Goal: Communication & Community: Ask a question

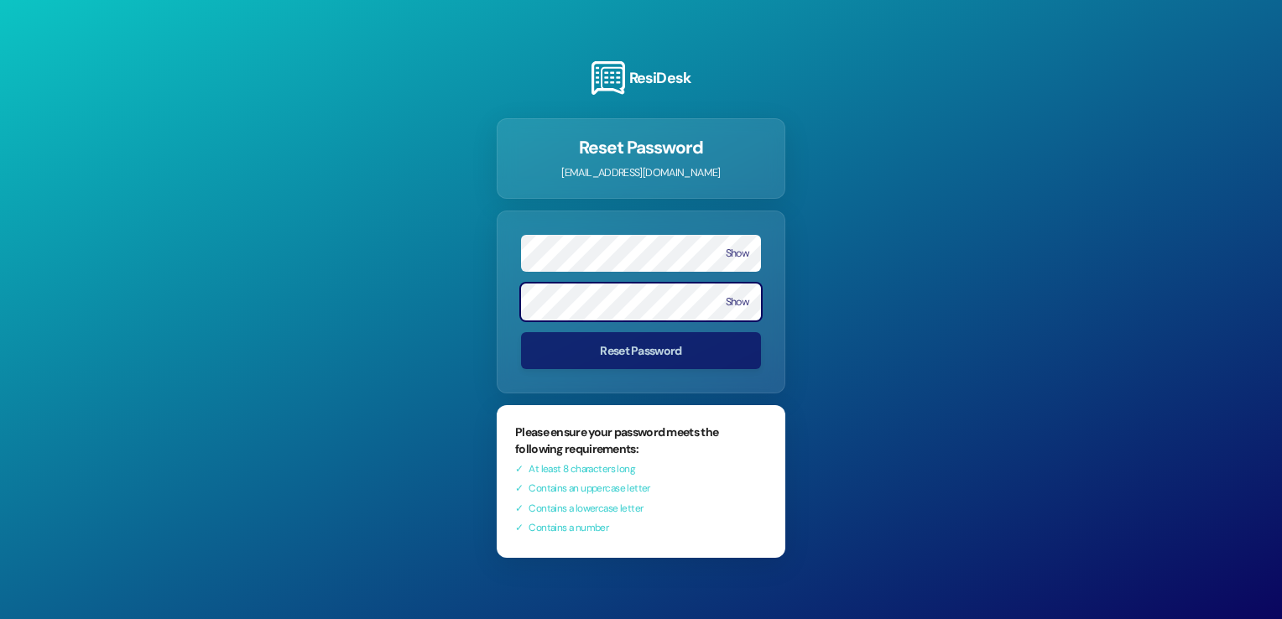
click at [594, 384] on form "Show Show Reset Password" at bounding box center [641, 302] width 289 height 183
click at [733, 250] on button "Show" at bounding box center [737, 254] width 23 height 12
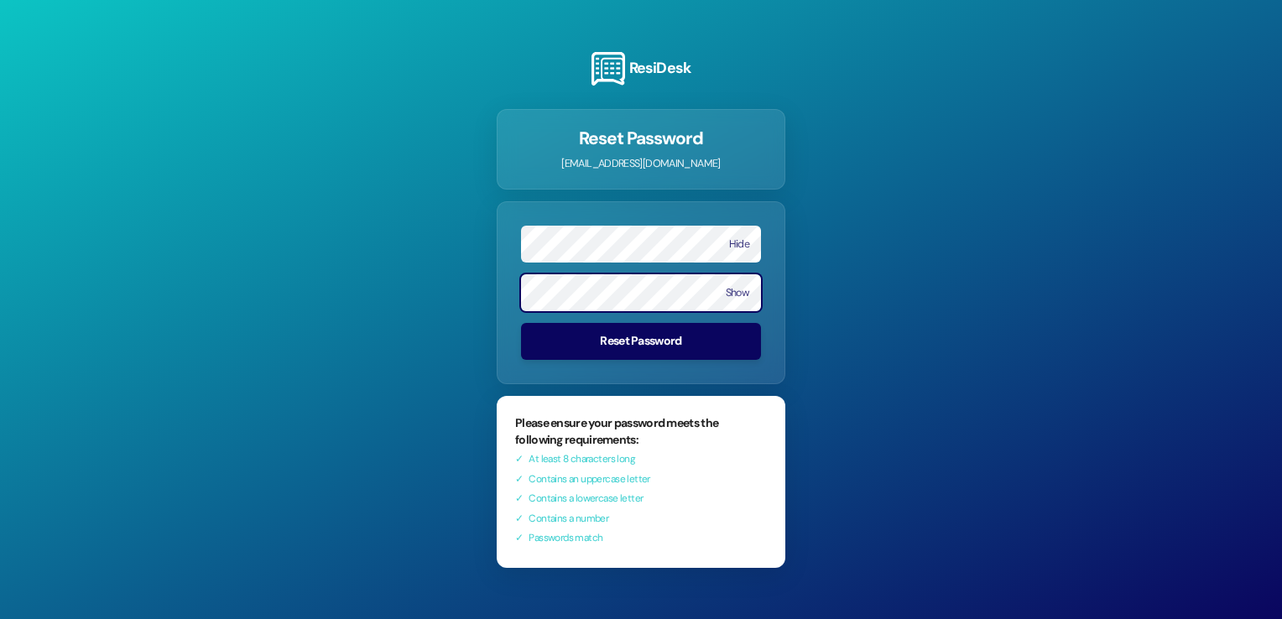
click at [521, 323] on button "Reset Password" at bounding box center [641, 341] width 240 height 37
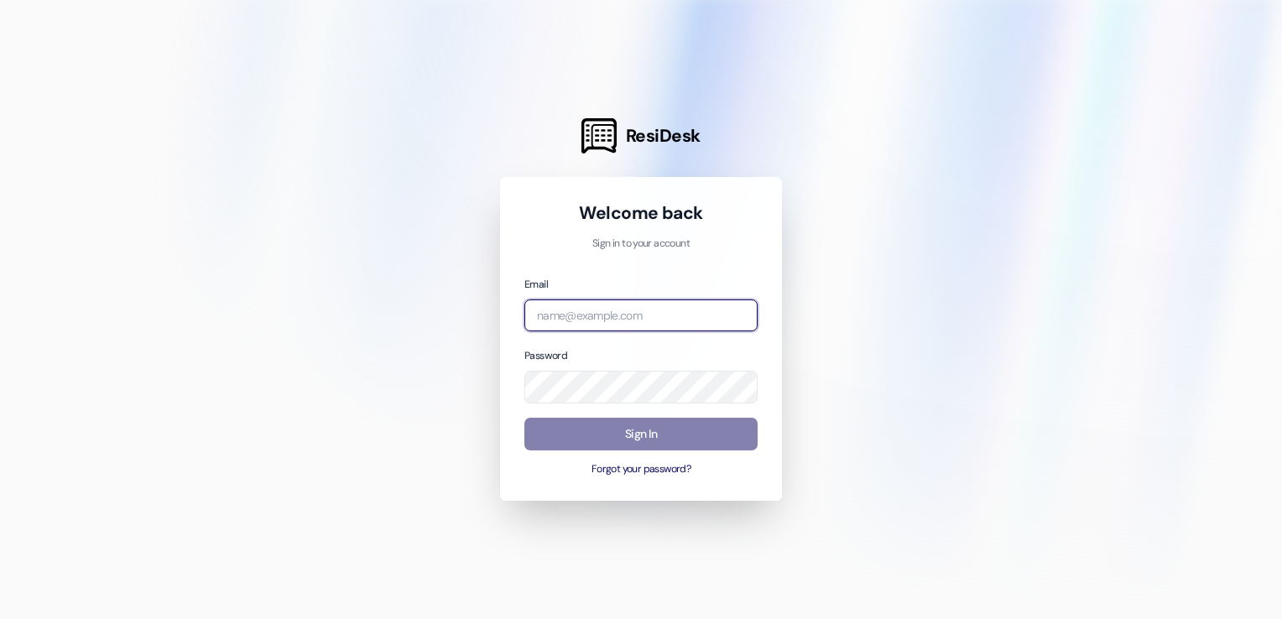
type input "[EMAIL_ADDRESS][DOMAIN_NAME]"
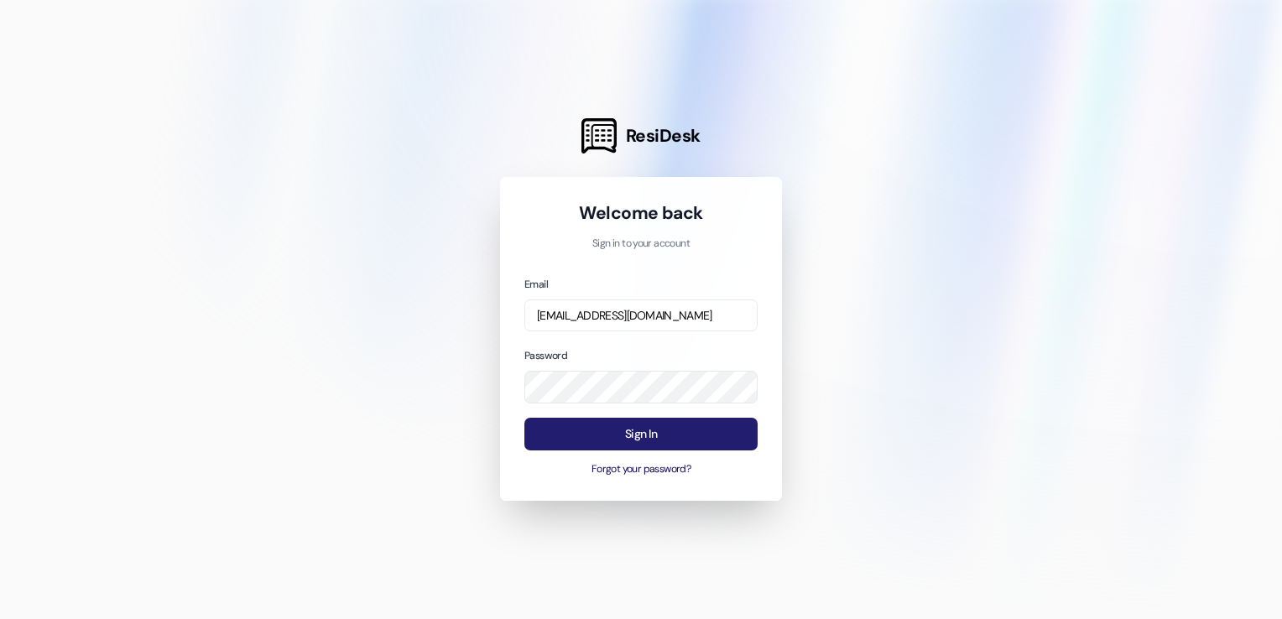
click at [629, 432] on button "Sign In" at bounding box center [640, 434] width 233 height 33
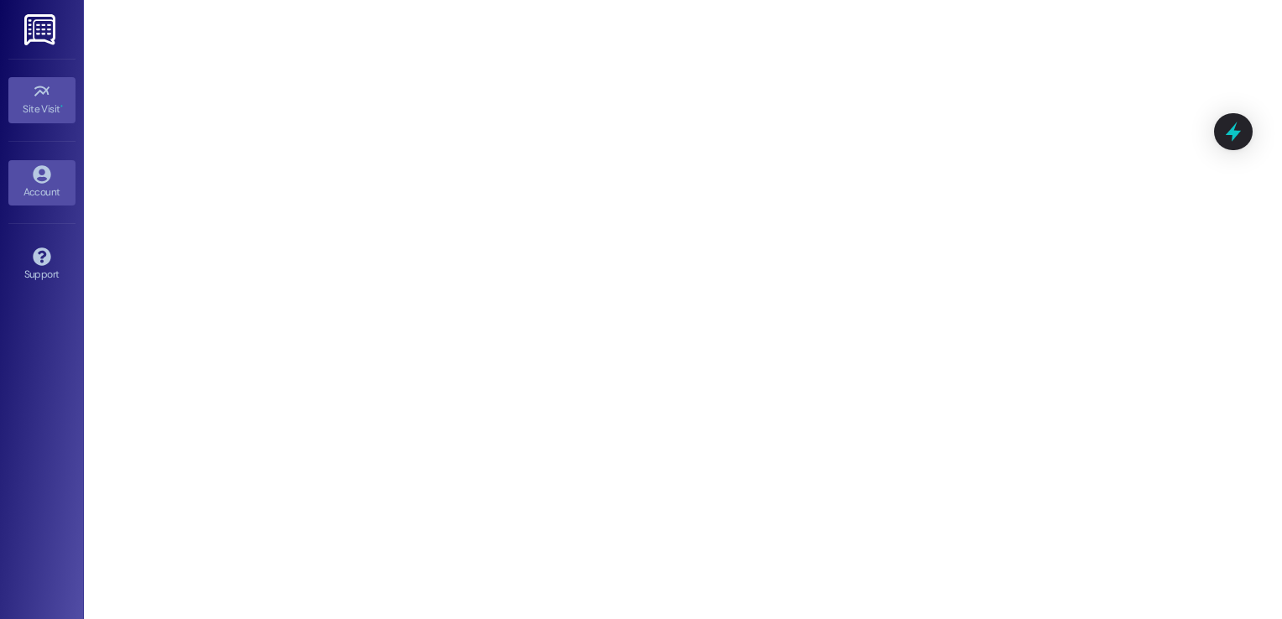
click at [42, 174] on icon at bounding box center [42, 174] width 18 height 18
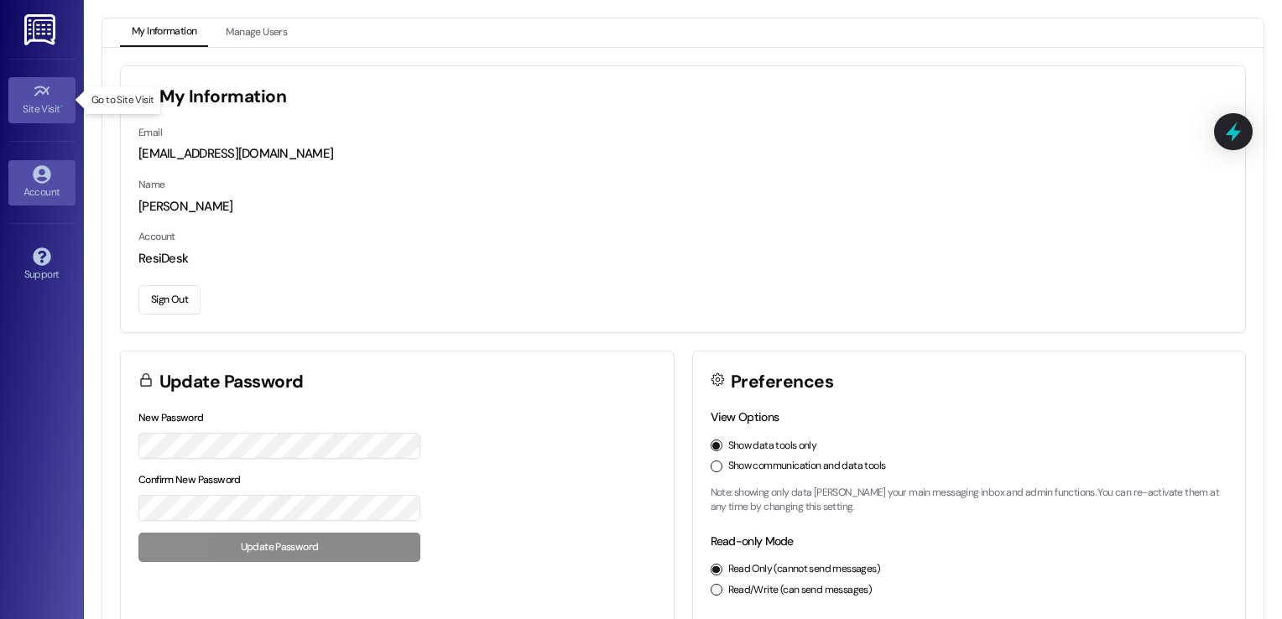
click at [55, 118] on link "Site Visit •" at bounding box center [41, 99] width 67 height 45
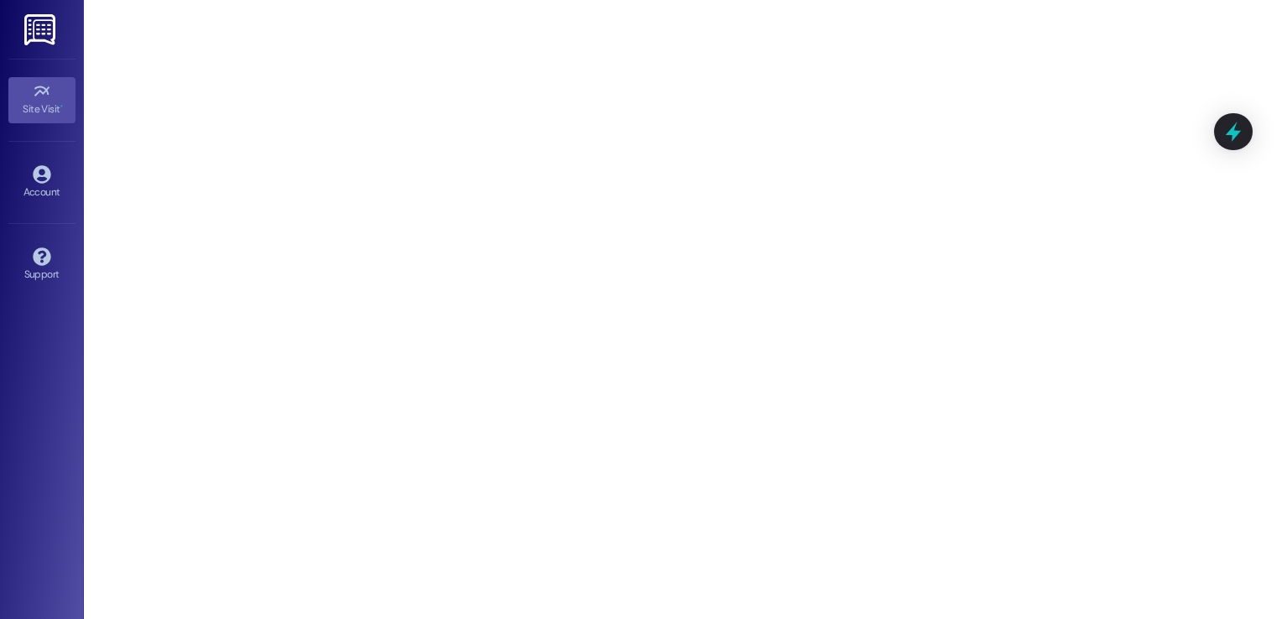
click at [44, 103] on div "Site Visit •" at bounding box center [42, 109] width 84 height 17
click at [23, 26] on link at bounding box center [41, 29] width 54 height 59
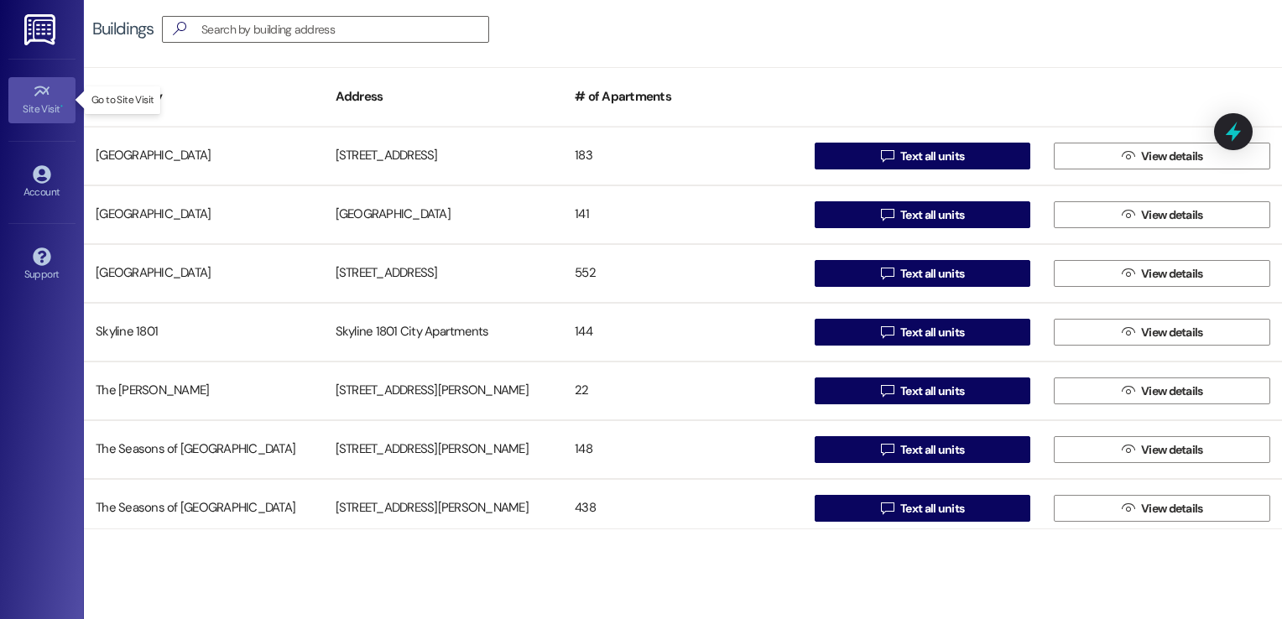
click at [37, 95] on icon at bounding box center [42, 91] width 18 height 18
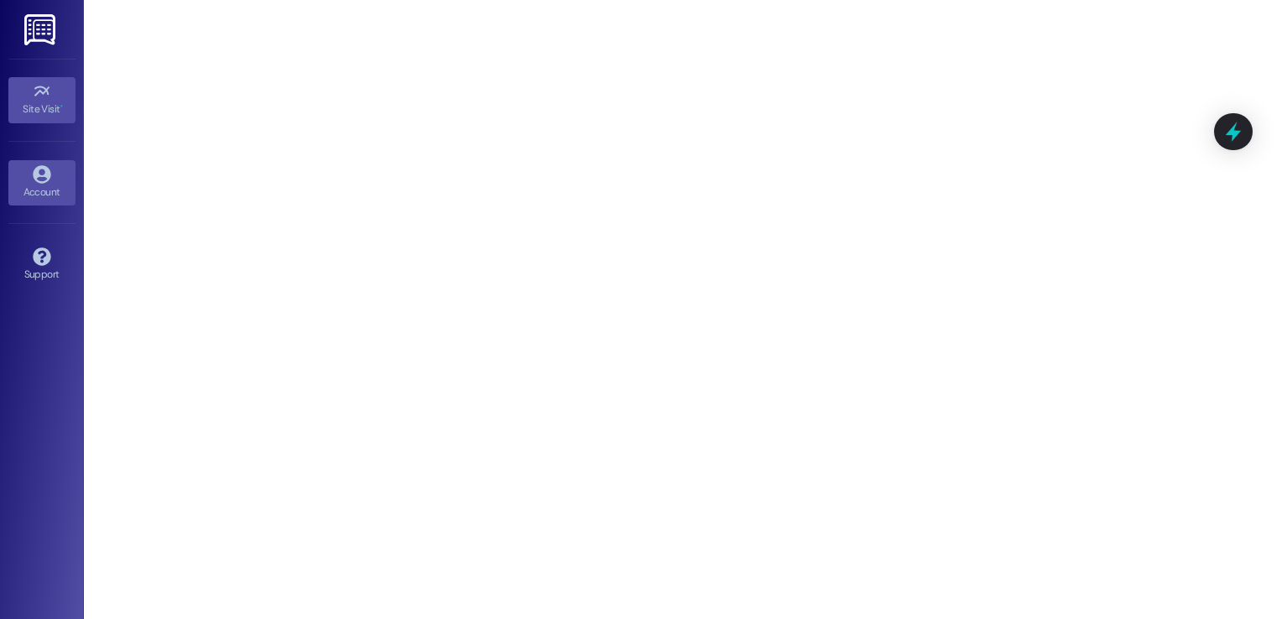
click at [40, 184] on div "Account" at bounding box center [42, 192] width 84 height 17
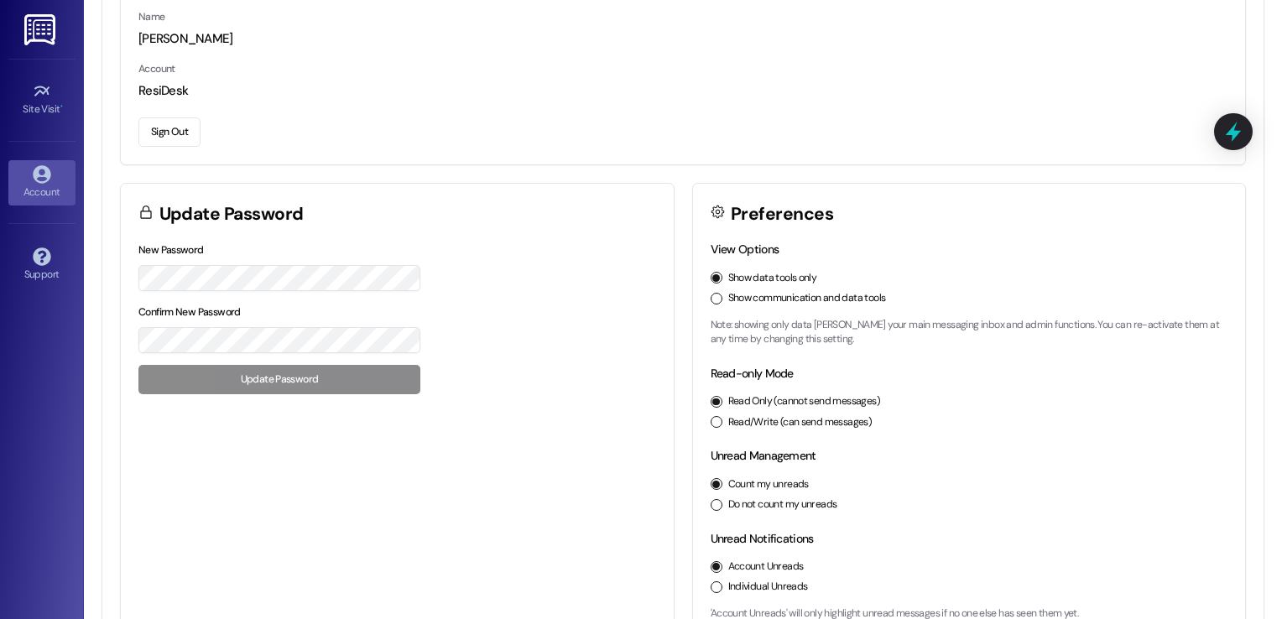
scroll to position [205, 0]
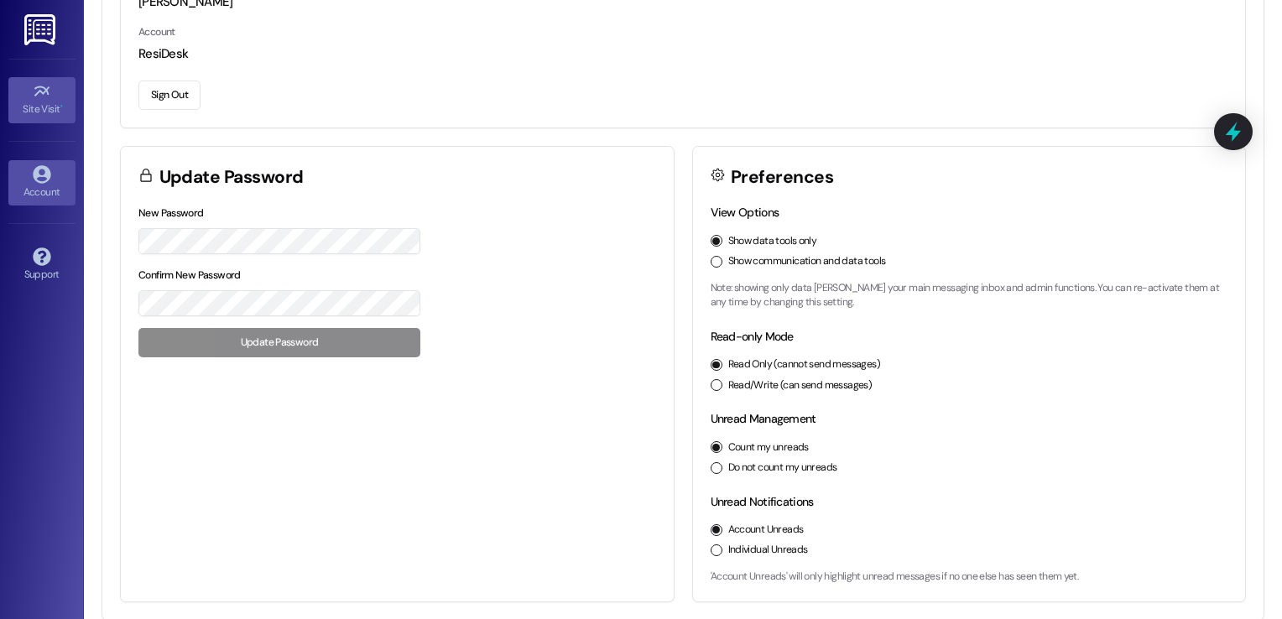
click at [41, 88] on icon at bounding box center [42, 91] width 18 height 18
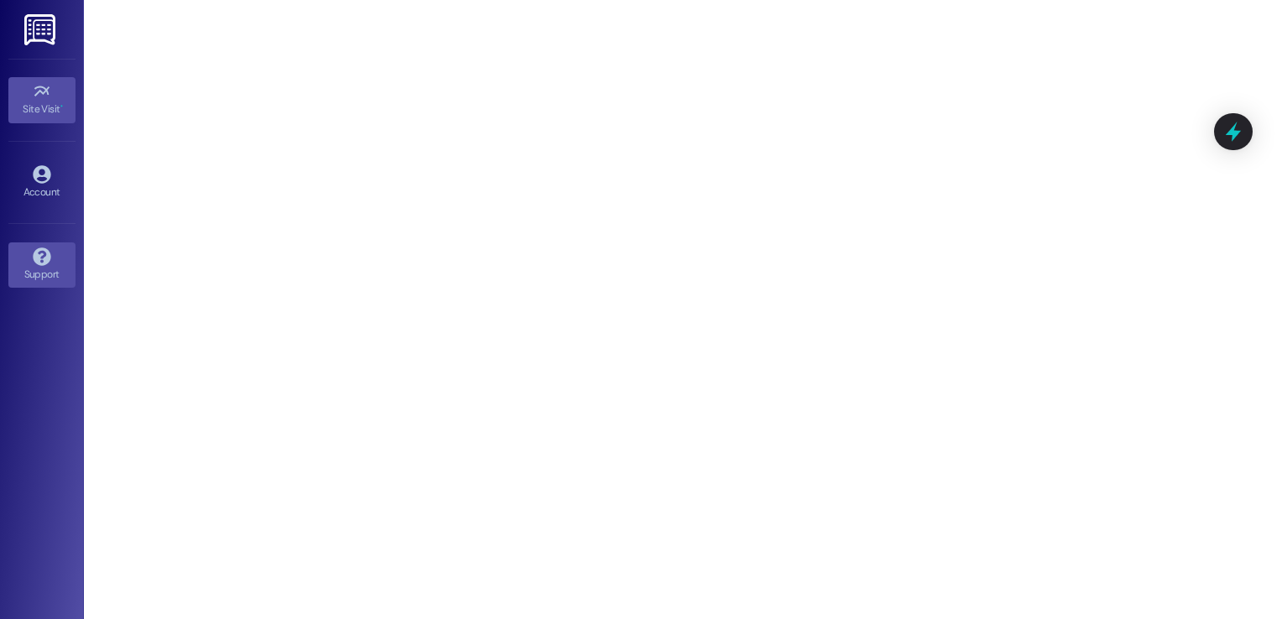
click at [15, 255] on link "Support" at bounding box center [41, 265] width 67 height 45
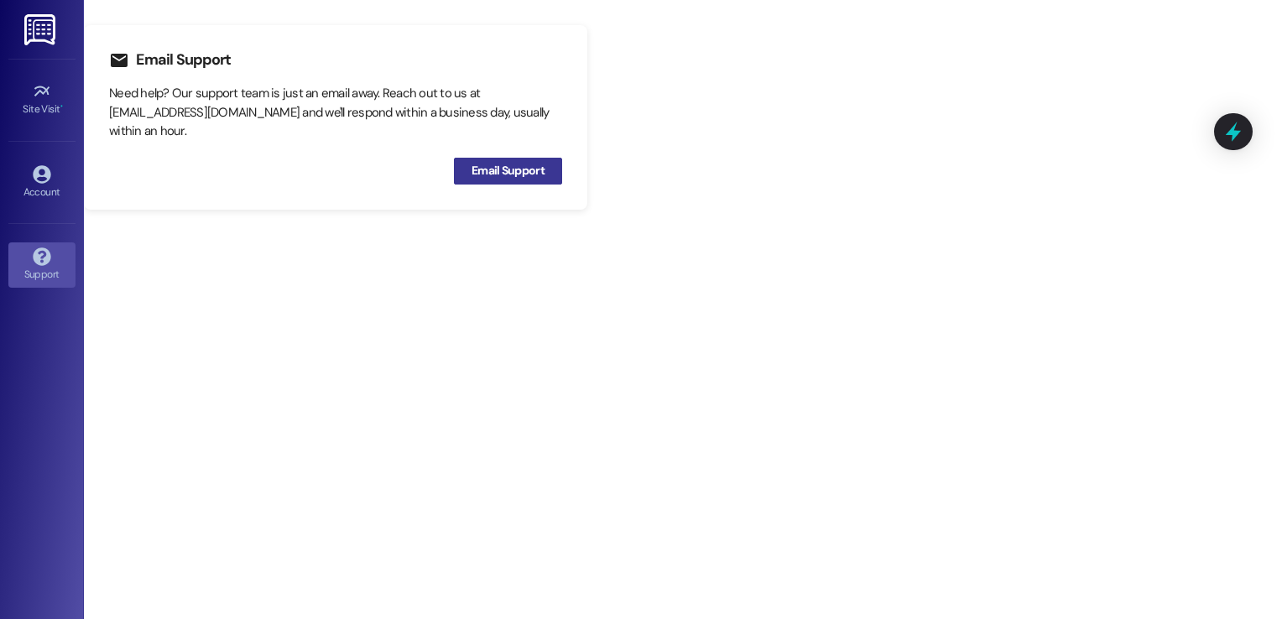
click at [529, 176] on span "Email Support" at bounding box center [508, 171] width 73 height 18
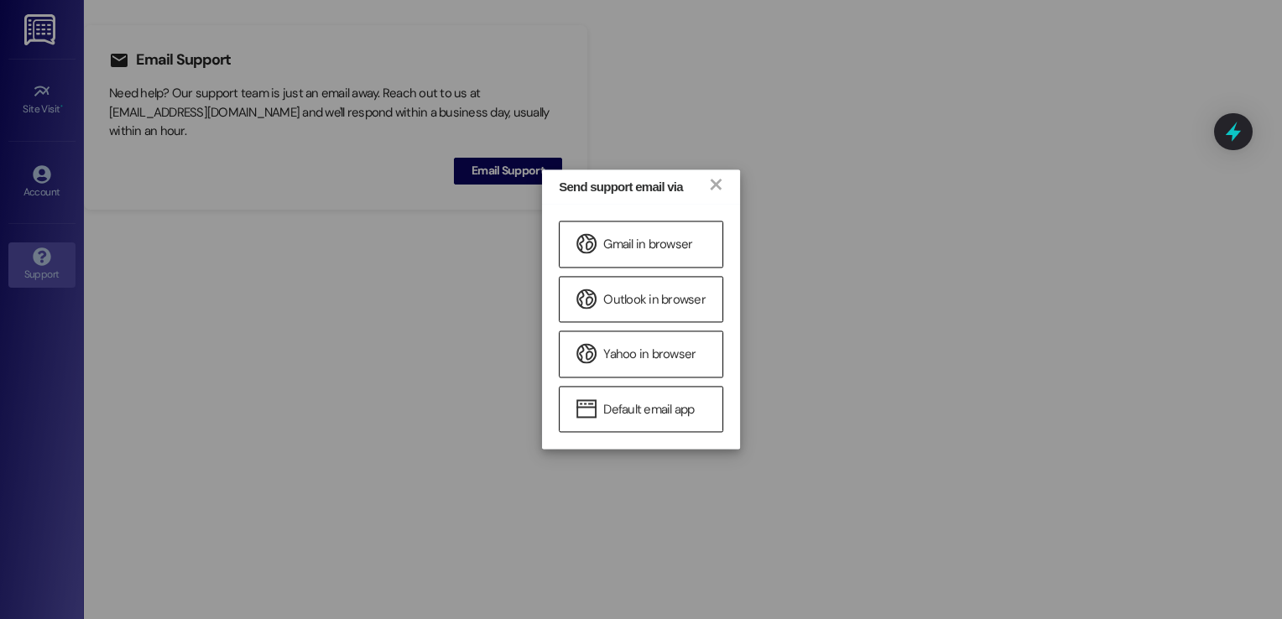
click at [393, 297] on div "Send support email via × Gmail in browser Outlook in browser Yahoo in browser D…" at bounding box center [641, 309] width 1282 height 619
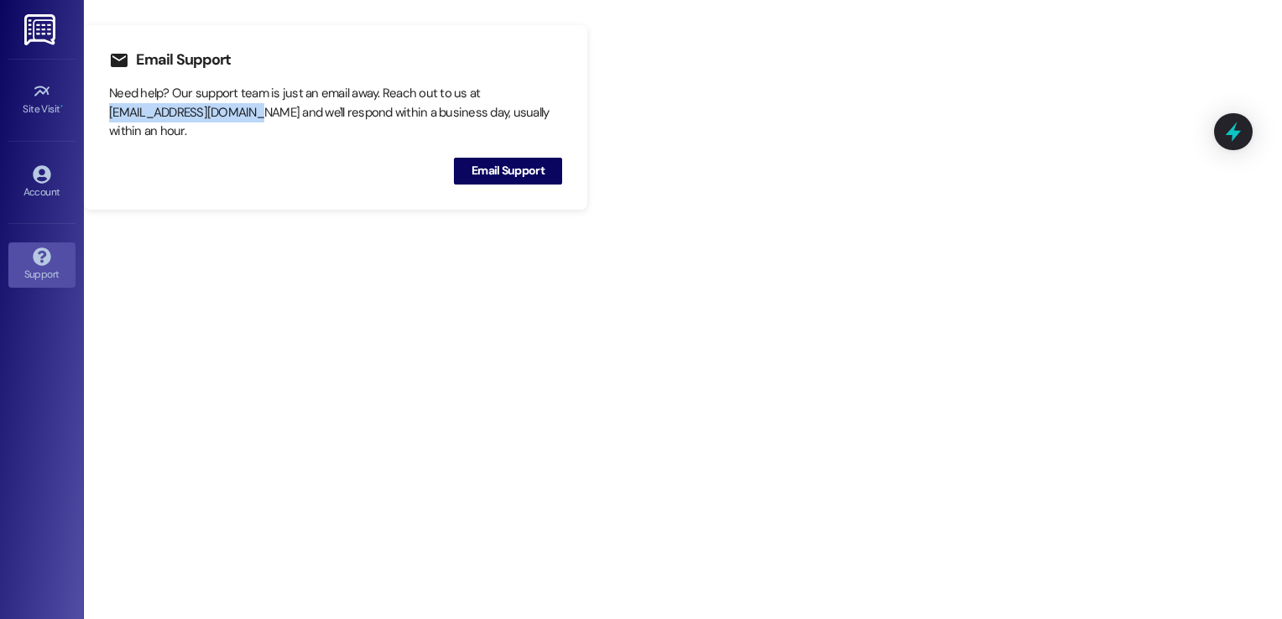
drag, startPoint x: 248, startPoint y: 111, endPoint x: 110, endPoint y: 107, distance: 138.5
click at [110, 107] on div "Need help? Our support team is just an email away. Reach out to us at [EMAIL_AD…" at bounding box center [335, 112] width 453 height 57
copy div "[EMAIL_ADDRESS][DOMAIN_NAME]"
